Goal: Find specific page/section: Find specific page/section

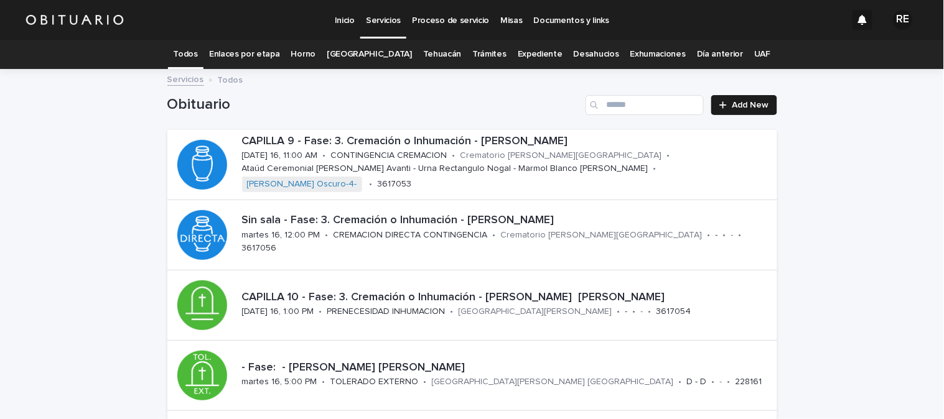
click at [518, 57] on link "Expediente" at bounding box center [540, 54] width 45 height 29
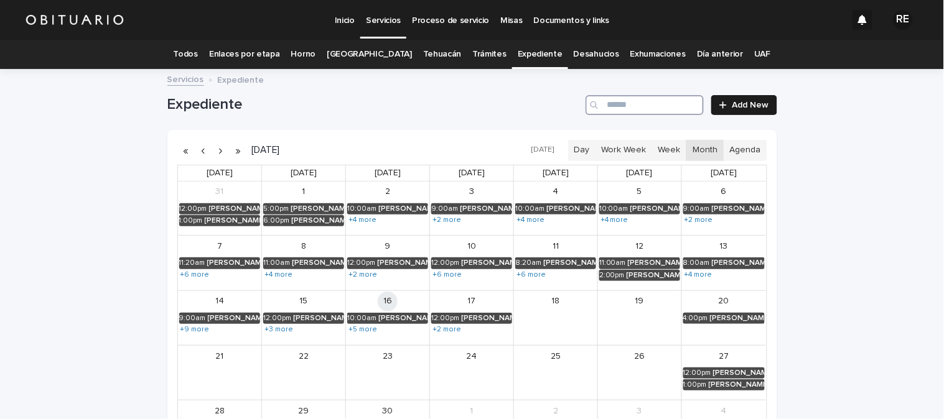
click at [626, 101] on input "Search" at bounding box center [645, 105] width 118 height 20
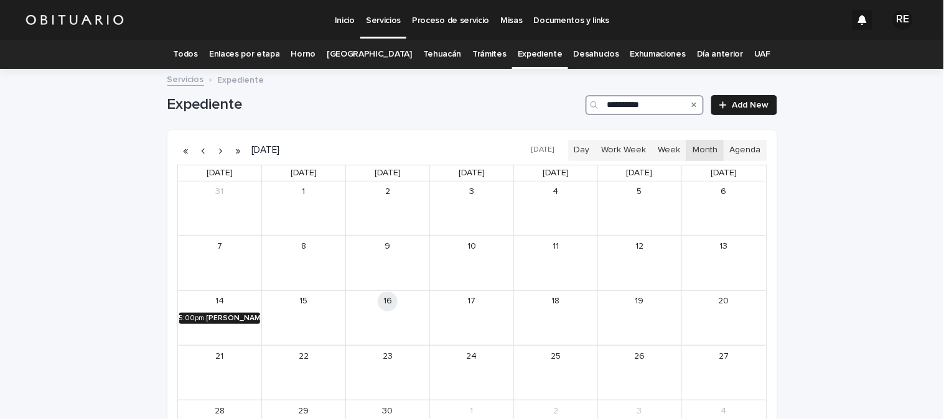
click at [207, 315] on div "[PERSON_NAME]" at bounding box center [234, 318] width 54 height 9
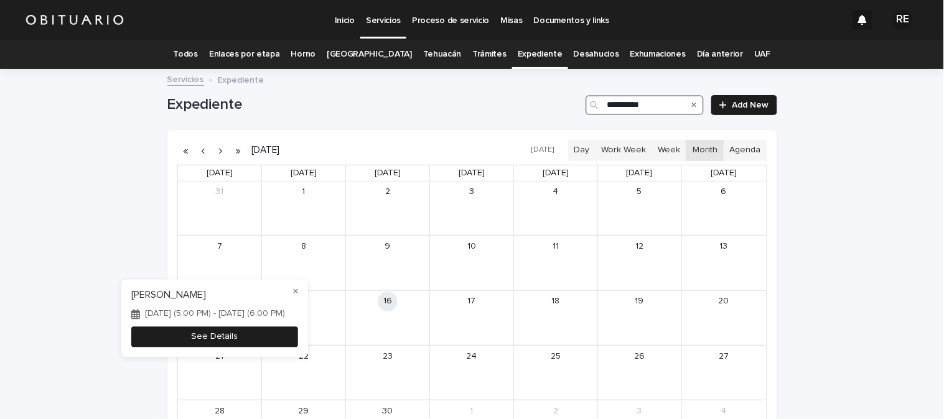
type input "**********"
click at [276, 339] on button "See Details" at bounding box center [214, 337] width 167 height 21
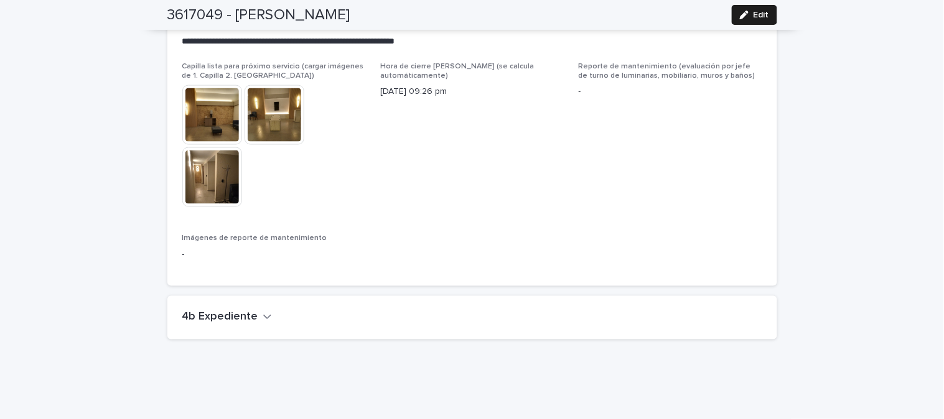
scroll to position [2848, 0]
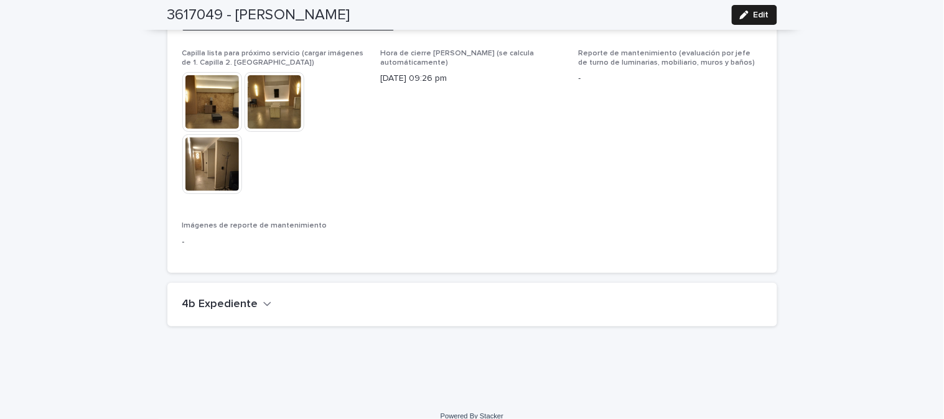
click at [239, 298] on h2 "4b Expediente" at bounding box center [220, 305] width 76 height 14
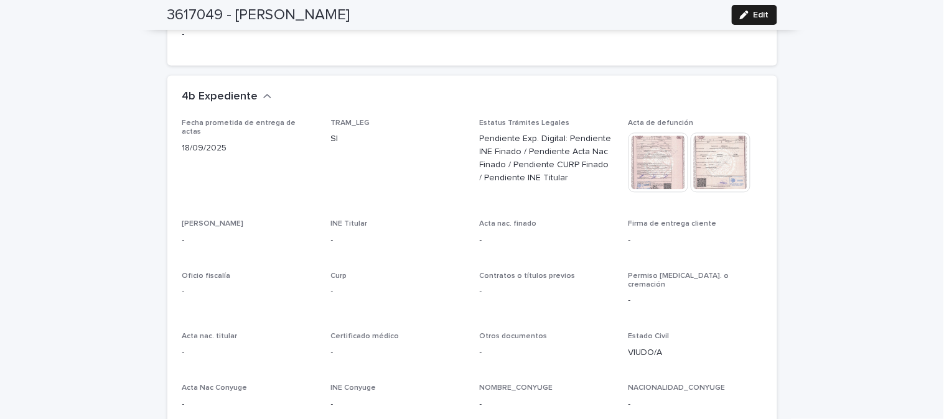
scroll to position [2779, 0]
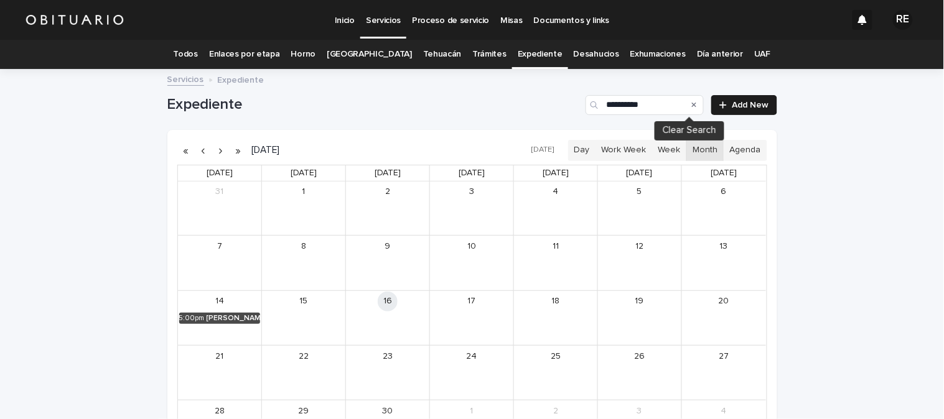
click at [692, 103] on icon "Search" at bounding box center [694, 104] width 5 height 7
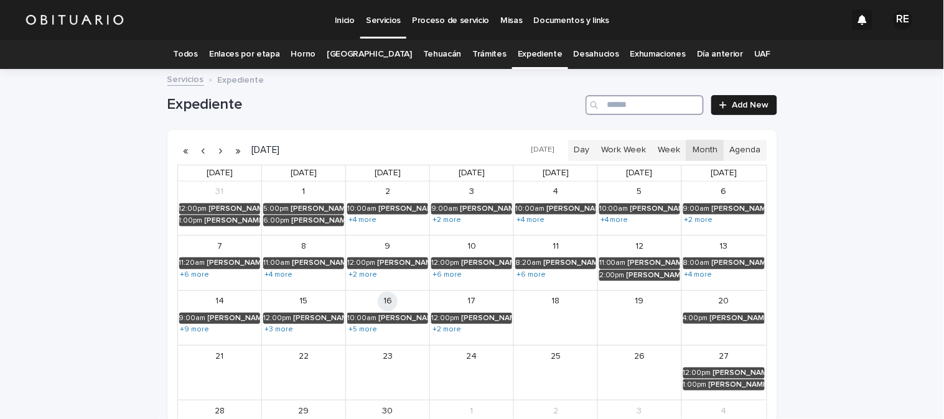
click at [649, 106] on input "Search" at bounding box center [645, 105] width 118 height 20
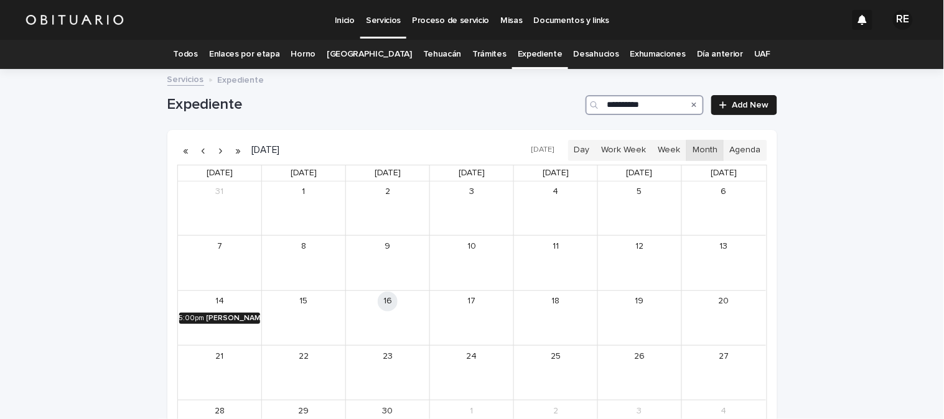
click at [238, 315] on div "[PERSON_NAME]" at bounding box center [234, 318] width 54 height 9
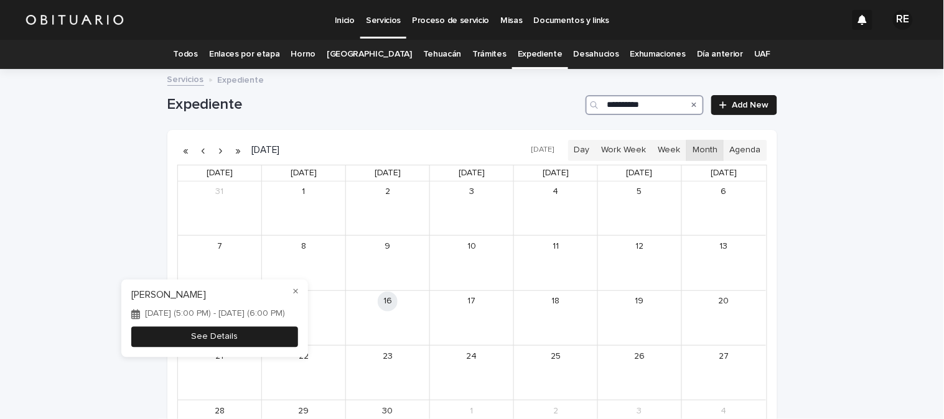
type input "**********"
click at [283, 343] on button "See Details" at bounding box center [214, 337] width 167 height 21
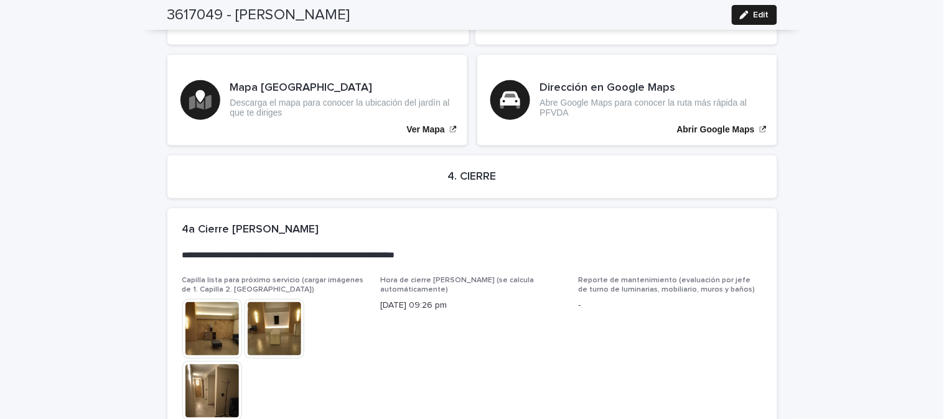
scroll to position [2848, 0]
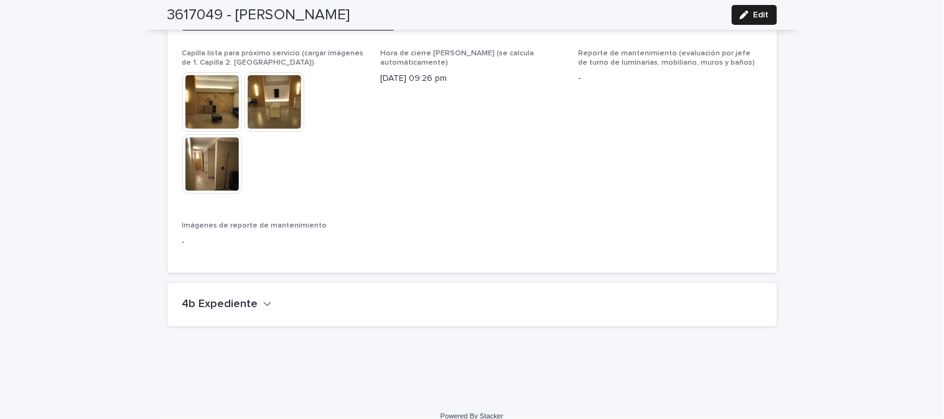
click at [251, 298] on button "4b Expediente" at bounding box center [227, 305] width 90 height 14
